Goal: Transaction & Acquisition: Purchase product/service

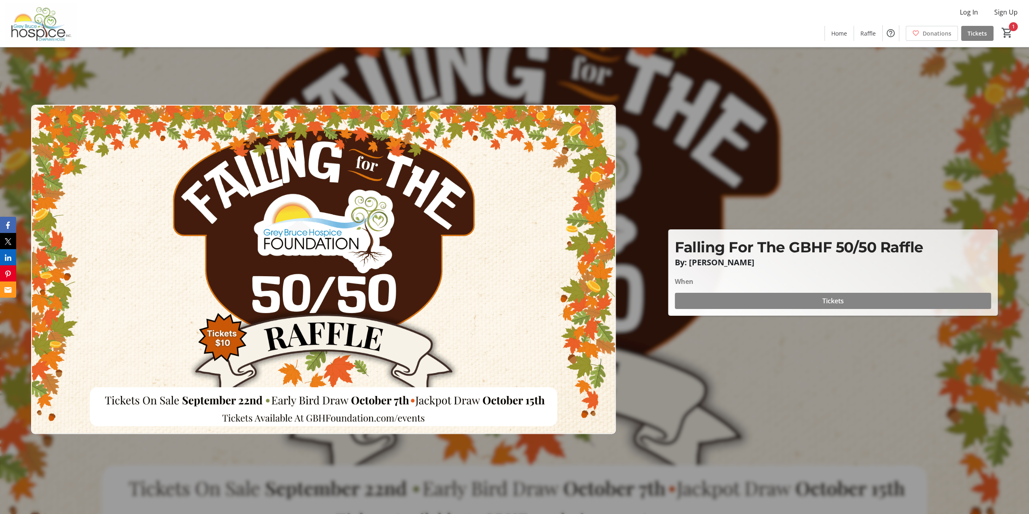
click at [802, 299] on span at bounding box center [833, 300] width 316 height 19
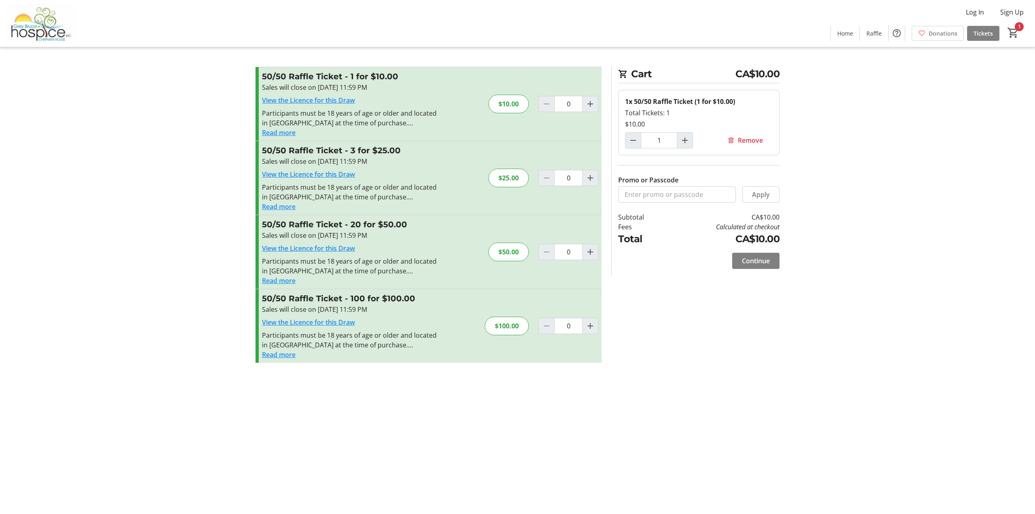
type input "1"
click at [529, 475] on div "Cart CA$10.00 1x 50/50 Raffle Ticket (1 for $10.00) Total Tickets: 1 $10.00 1 R…" at bounding box center [518, 257] width 534 height 514
